Goal: Task Accomplishment & Management: Complete application form

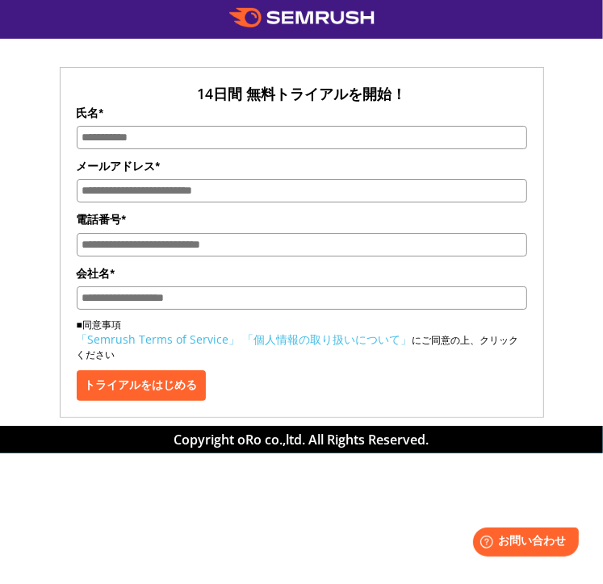
click at [140, 141] on input "氏名*" at bounding box center [302, 137] width 450 height 23
type input "*"
type input "********"
click at [120, 193] on input "メールアドレス*" at bounding box center [302, 190] width 450 height 23
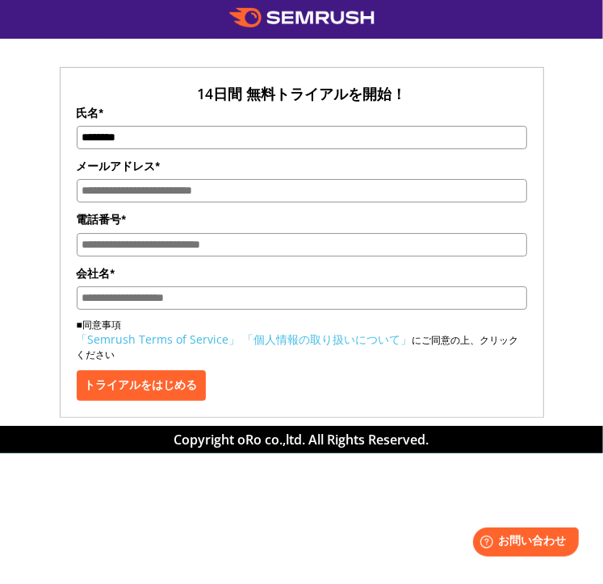
click at [124, 193] on input "メールアドレス*" at bounding box center [302, 190] width 450 height 23
type input "**********"
click at [126, 253] on input "電話番号*" at bounding box center [302, 244] width 450 height 23
type input "**********"
click at [155, 299] on input "会社名*" at bounding box center [302, 297] width 450 height 23
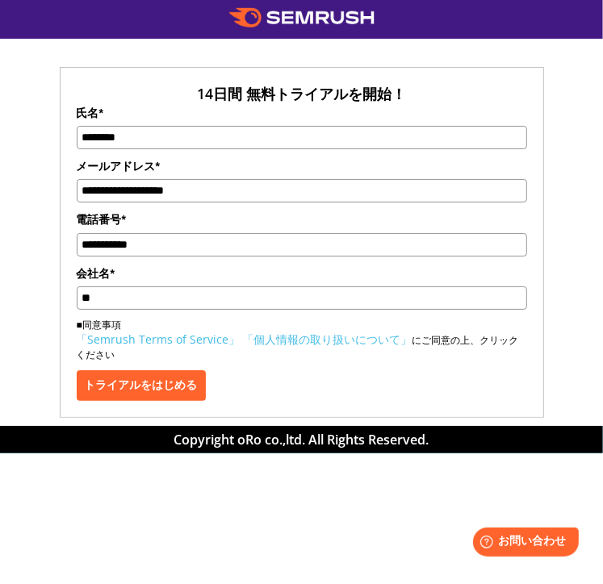
type input "**"
click at [146, 386] on button "トライアルをはじめる" at bounding box center [141, 385] width 129 height 31
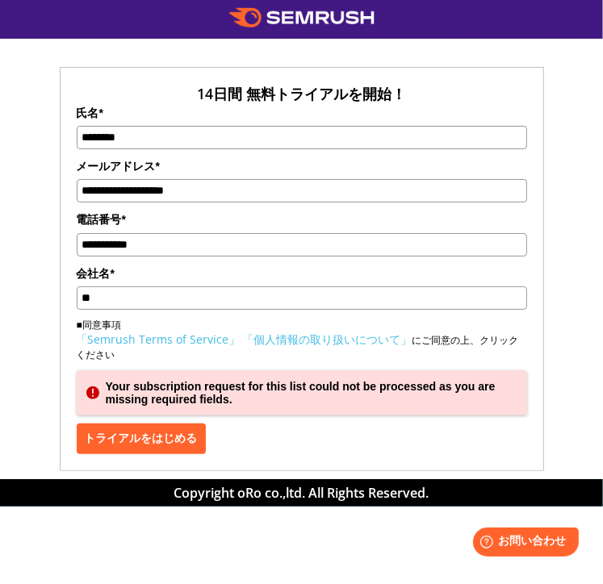
click at [134, 398] on div "Your subscription request for this list could not be processed as you are missi…" at bounding box center [302, 392] width 450 height 45
click at [206, 435] on button "トライアルをはじめる" at bounding box center [141, 439] width 129 height 31
click at [267, 345] on link "「個人情報の取り扱いについて」" at bounding box center [327, 339] width 169 height 15
click at [336, 345] on link "「個人情報の取り扱いについて」" at bounding box center [327, 339] width 169 height 15
click at [140, 443] on button "トライアルをはじめる" at bounding box center [141, 439] width 129 height 31
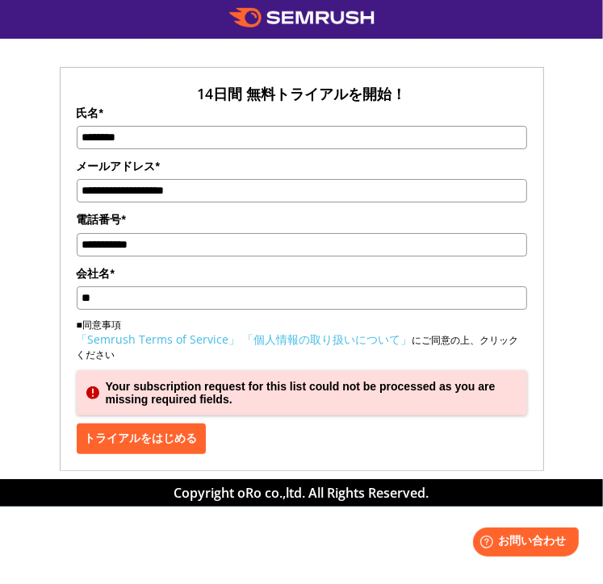
click at [231, 409] on div "Your subscription request for this list could not be processed as you are missi…" at bounding box center [302, 392] width 450 height 45
click at [198, 347] on link "「Semrush Terms of Service」" at bounding box center [159, 339] width 164 height 15
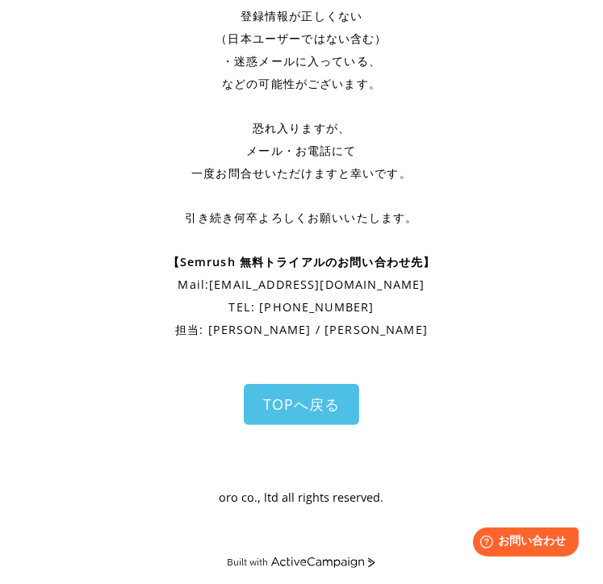
scroll to position [349, 0]
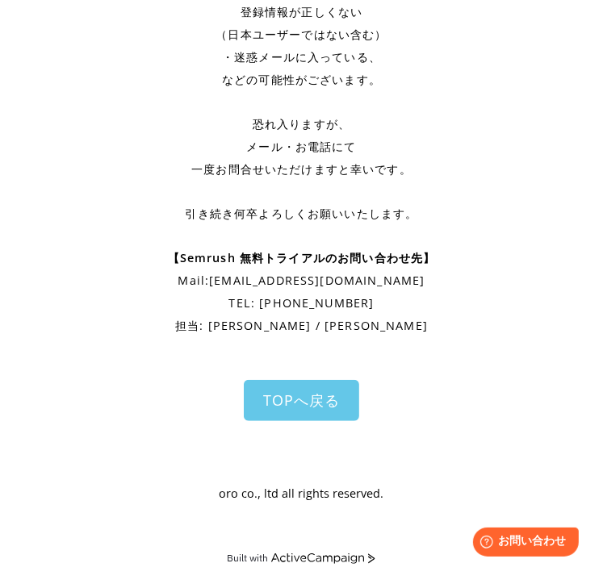
click at [294, 402] on span "TOPへ戻る" at bounding box center [301, 400] width 77 height 19
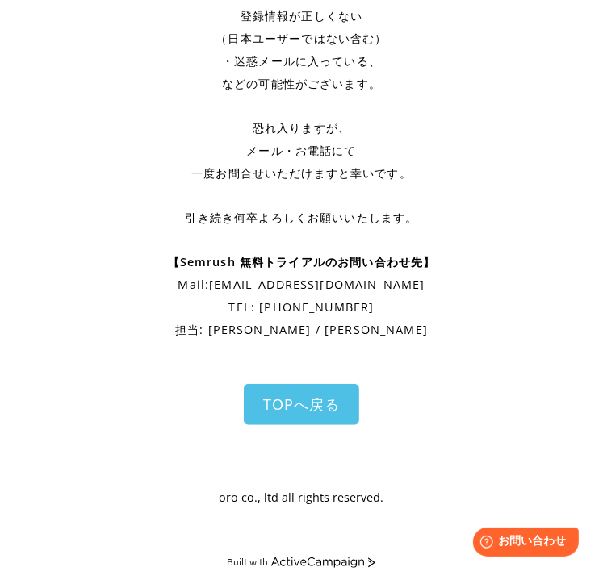
scroll to position [349, 0]
